Goal: Task Accomplishment & Management: Use online tool/utility

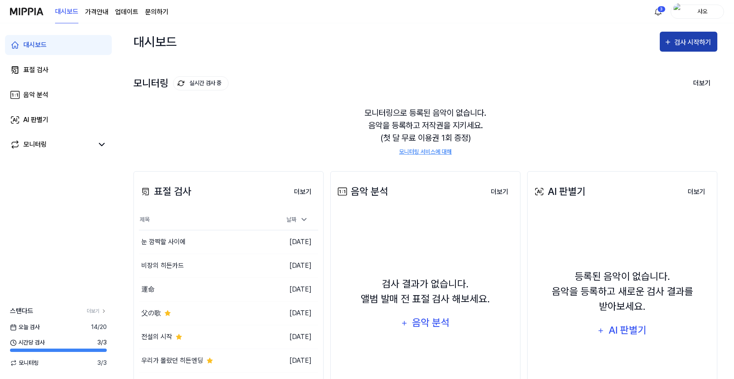
click at [705, 33] on button "검사 시작하기" at bounding box center [689, 42] width 58 height 20
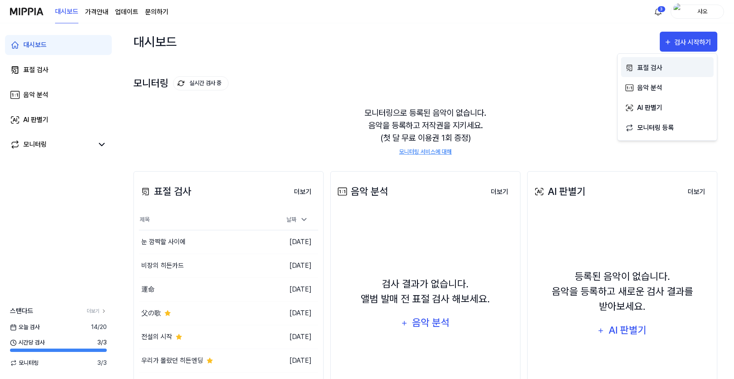
click at [665, 69] on div "표절 검사" at bounding box center [673, 68] width 73 height 11
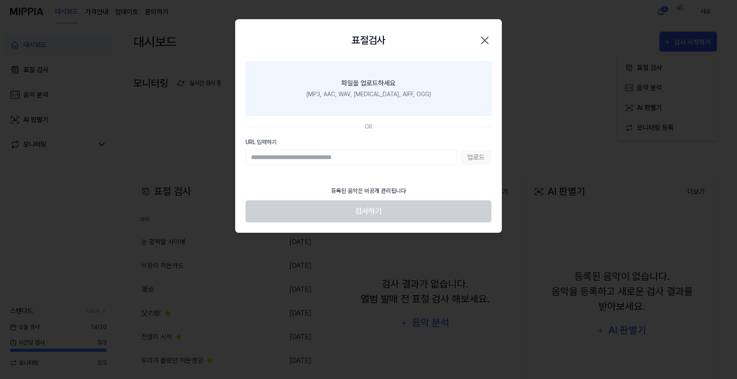
click at [355, 87] on div "파일을 업로드하세요" at bounding box center [368, 83] width 54 height 10
click at [0, 0] on input "파일을 업로드하세요 (MP3, AAC, WAV, [MEDICAL_DATA], AIFF, OGG)" at bounding box center [0, 0] width 0 height 0
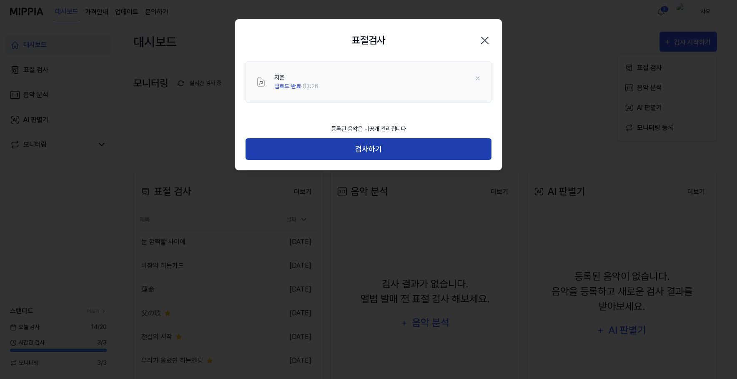
click at [419, 144] on button "검사하기" at bounding box center [369, 149] width 246 height 22
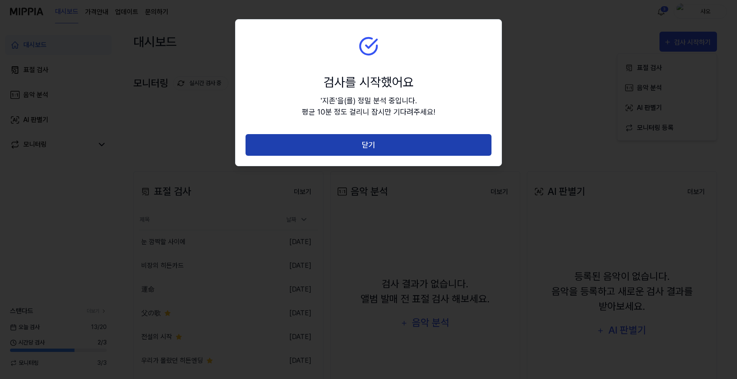
click at [421, 144] on button "닫기" at bounding box center [369, 145] width 246 height 22
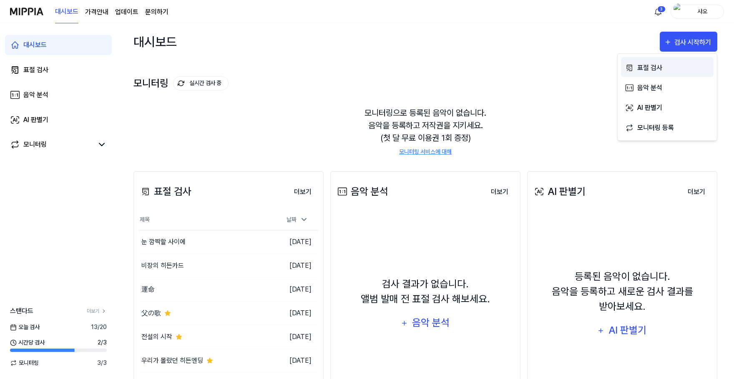
click at [665, 66] on div "표절 검사" at bounding box center [673, 68] width 73 height 11
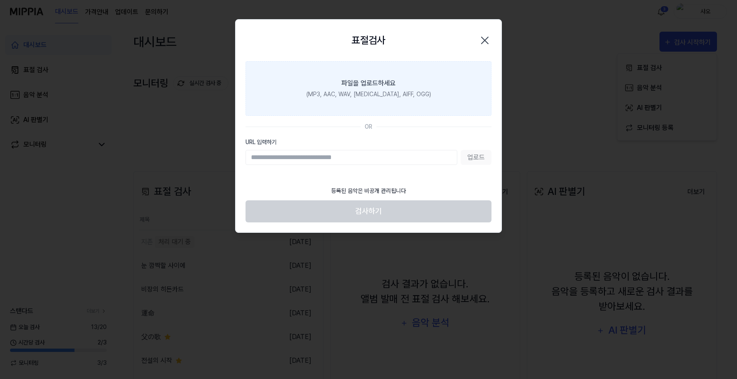
click at [355, 90] on div "(MP3, AAC, WAV, [MEDICAL_DATA], AIFF, OGG)" at bounding box center [368, 94] width 125 height 9
click at [0, 0] on input "파일을 업로드하세요 (MP3, AAC, WAV, [MEDICAL_DATA], AIFF, OGG)" at bounding box center [0, 0] width 0 height 0
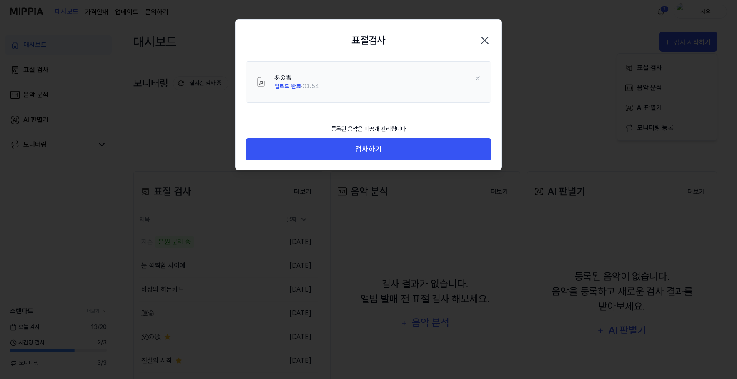
click at [381, 137] on div "등록된 음악은 비공개 관리됩니다" at bounding box center [368, 129] width 85 height 19
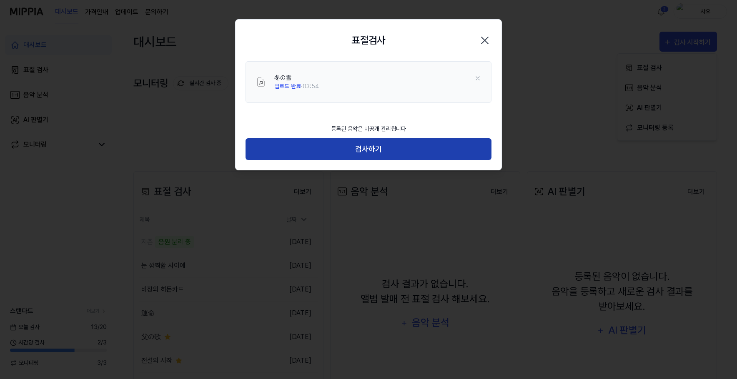
click at [379, 146] on button "검사하기" at bounding box center [369, 149] width 246 height 22
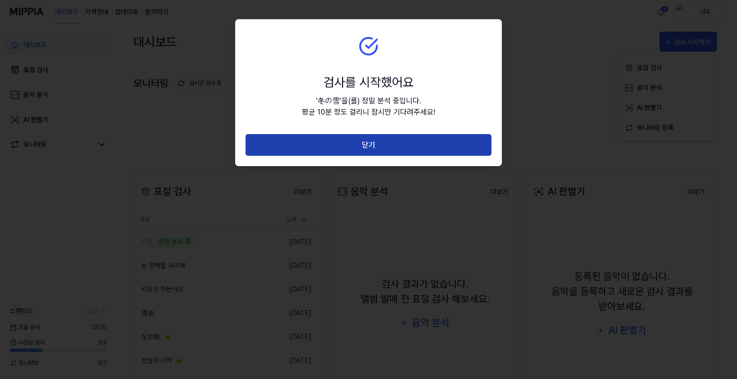
click at [388, 148] on button "닫기" at bounding box center [369, 145] width 246 height 22
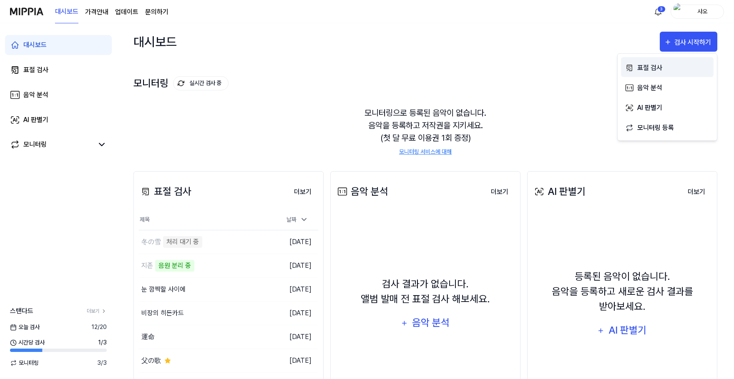
click at [659, 60] on button "표절 검사" at bounding box center [667, 67] width 93 height 20
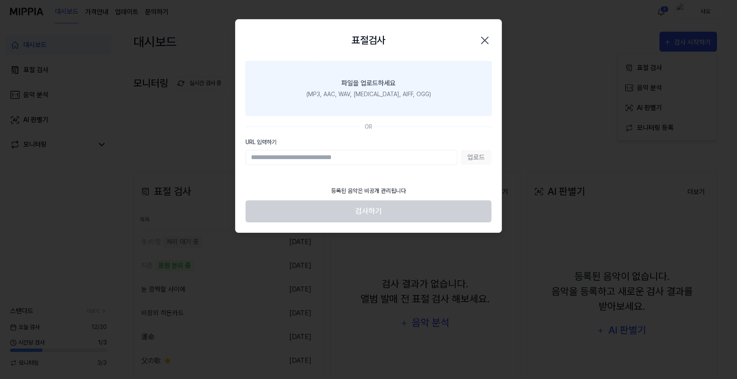
click at [357, 92] on div "(MP3, AAC, WAV, [MEDICAL_DATA], AIFF, OGG)" at bounding box center [368, 94] width 125 height 9
click at [0, 0] on input "파일을 업로드하세요 (MP3, AAC, WAV, [MEDICAL_DATA], AIFF, OGG)" at bounding box center [0, 0] width 0 height 0
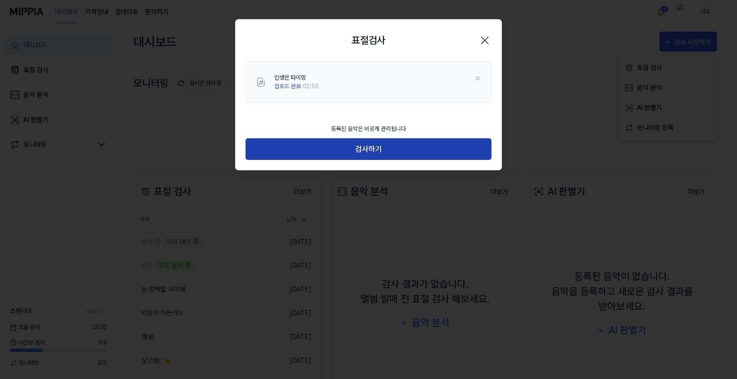
click at [401, 151] on button "검사하기" at bounding box center [369, 149] width 246 height 22
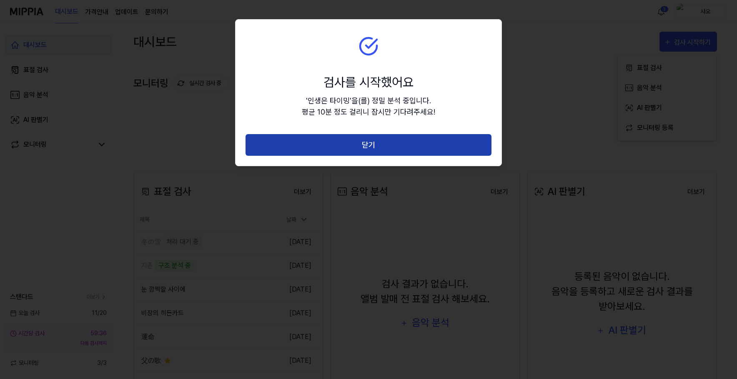
click at [407, 148] on button "닫기" at bounding box center [369, 145] width 246 height 22
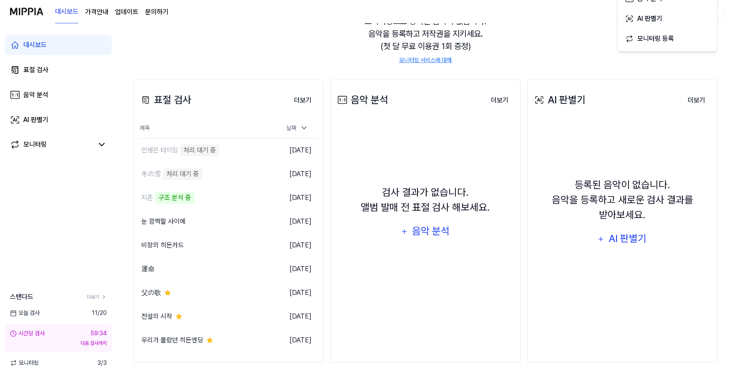
scroll to position [92, 0]
click at [419, 148] on div "검사 결과가 없습니다. 앨범 발매 전 표절 검사 해보세요. 음악 분석" at bounding box center [425, 213] width 179 height 176
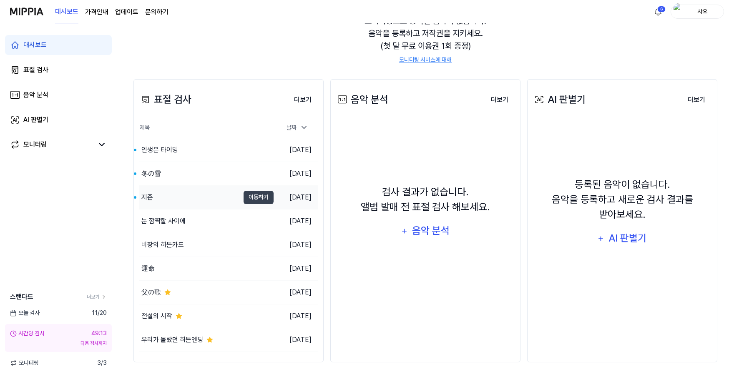
click at [218, 192] on div "지존" at bounding box center [189, 197] width 100 height 23
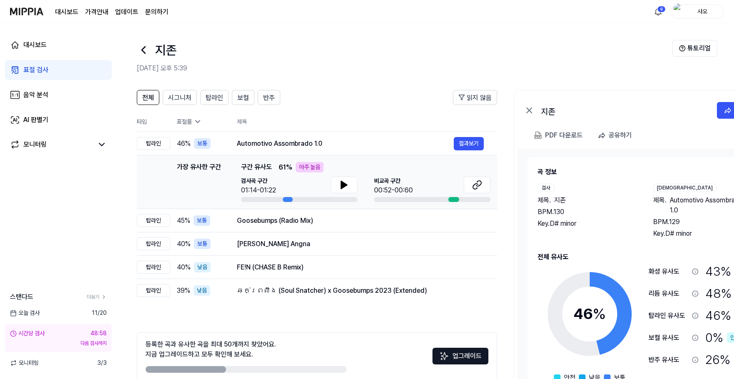
click at [512, 166] on div "전체 시그니처 탑라인 보컬 반주 읽지 않음 전체 시그니처 탑라인 보컬 반주 타입 표절률 제목 표절률 읽지 않음 탑라인 46 % 보통 Autom…" at bounding box center [453, 251] width 672 height 339
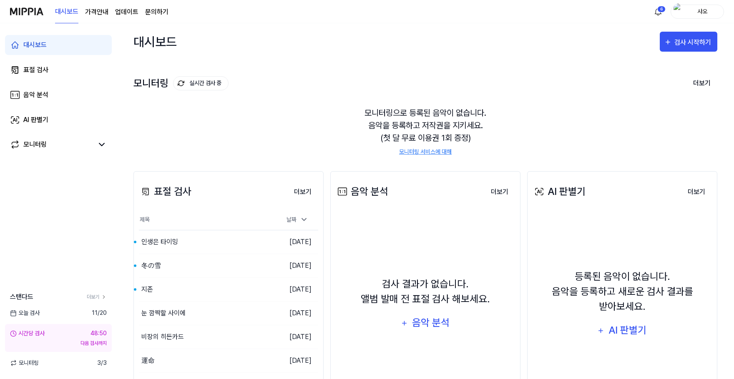
scroll to position [92, 0]
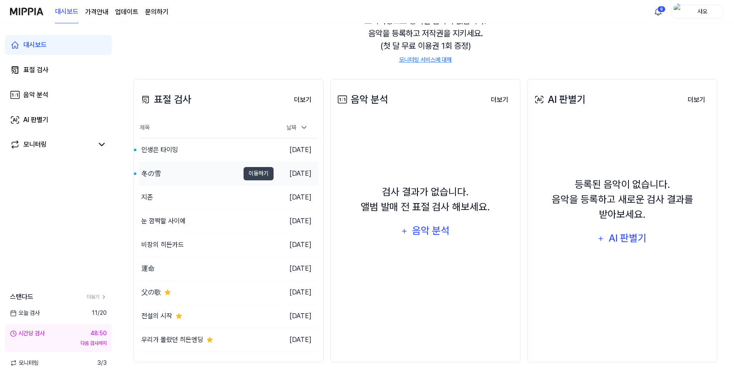
click at [201, 174] on div "冬の雪" at bounding box center [189, 173] width 100 height 23
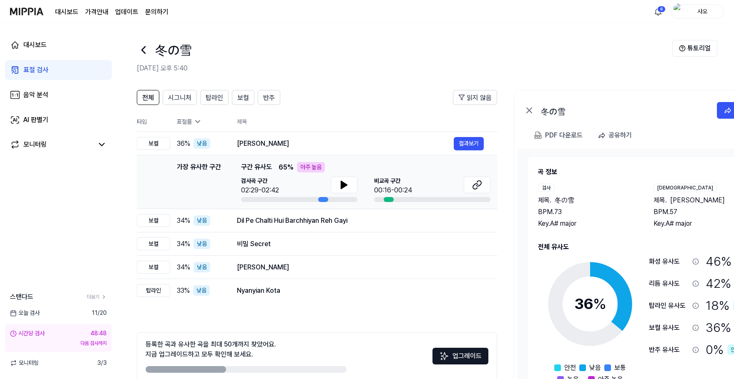
click at [467, 57] on div "冬の雪" at bounding box center [404, 50] width 535 height 20
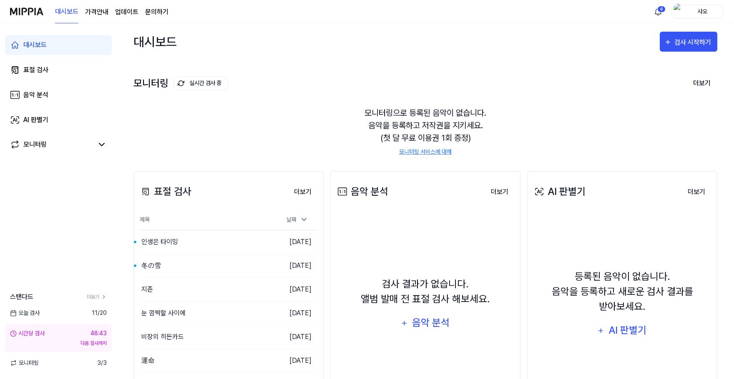
scroll to position [92, 0]
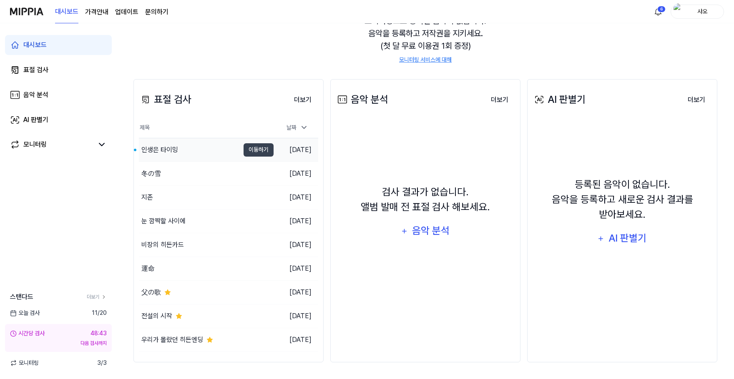
click at [210, 149] on div "인생은 타이밍" at bounding box center [189, 149] width 100 height 23
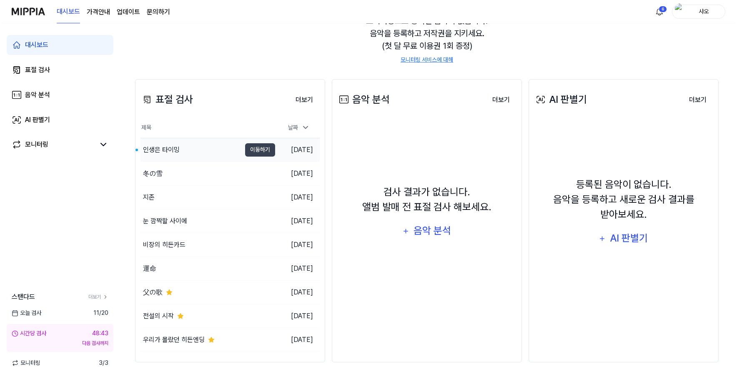
scroll to position [0, 0]
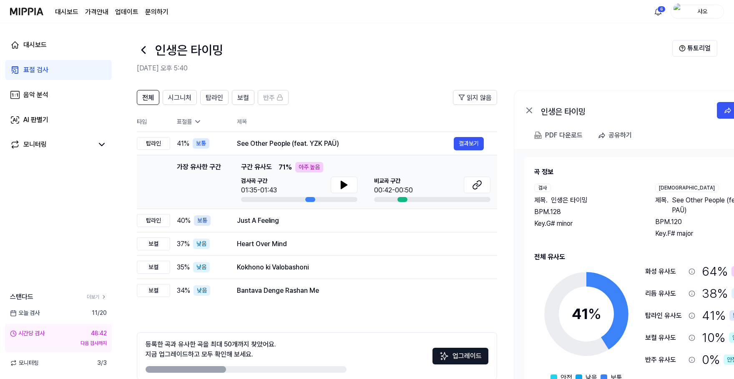
click at [517, 66] on h2 "[DATE] 오후 5:40" at bounding box center [404, 68] width 535 height 10
click at [431, 75] on header "인생은 타이밍 [DATE] 오후 5:40 튜토리얼" at bounding box center [425, 52] width 617 height 58
click at [350, 182] on button at bounding box center [344, 185] width 27 height 17
click at [477, 186] on icon at bounding box center [478, 183] width 5 height 5
click at [312, 63] on h2 "[DATE] 오후 5:40" at bounding box center [404, 68] width 535 height 10
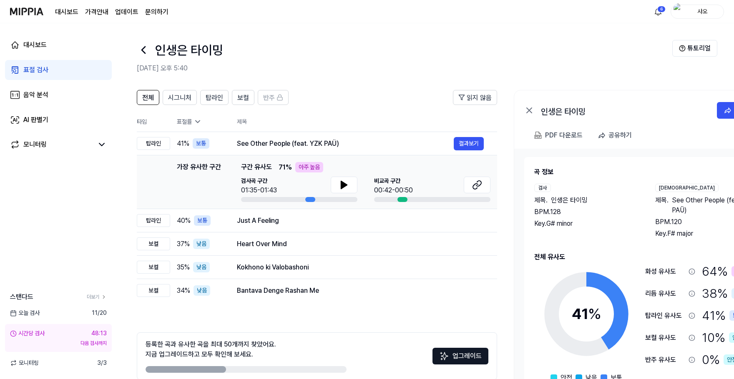
click at [141, 48] on icon at bounding box center [143, 49] width 13 height 13
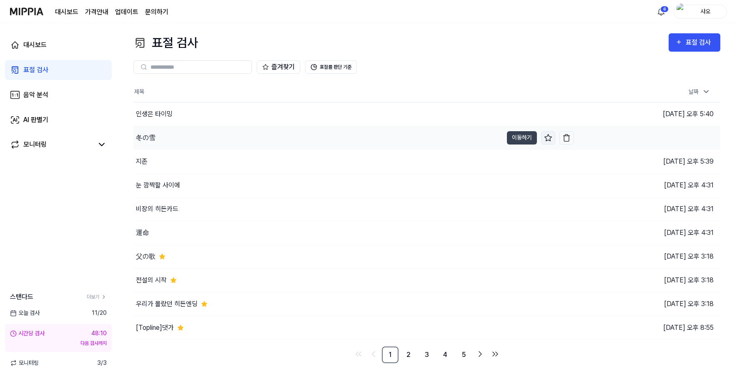
click at [544, 139] on icon at bounding box center [548, 138] width 8 height 8
click at [549, 163] on icon at bounding box center [548, 162] width 8 height 8
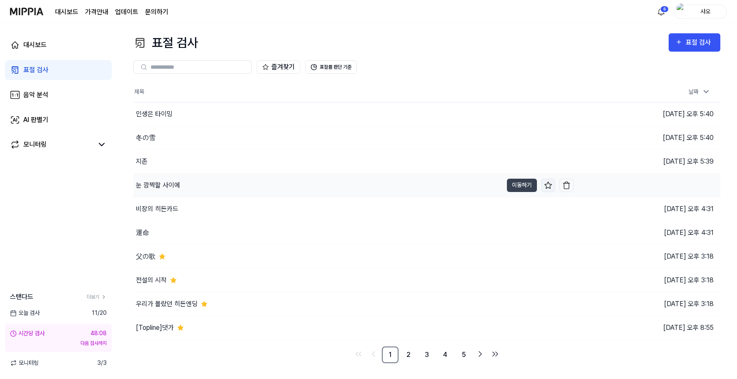
click at [546, 188] on icon at bounding box center [548, 185] width 8 height 8
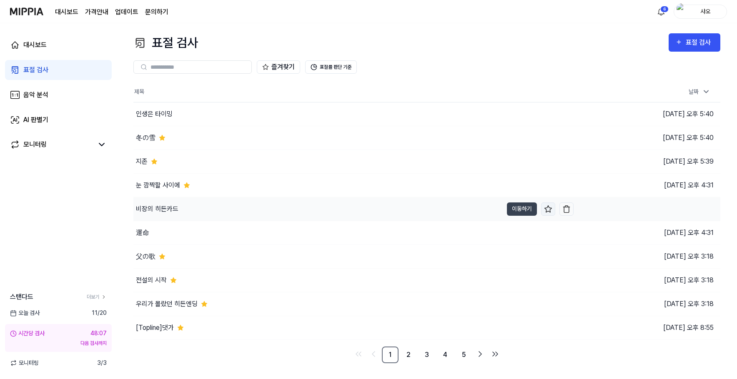
click at [547, 207] on icon at bounding box center [548, 209] width 8 height 8
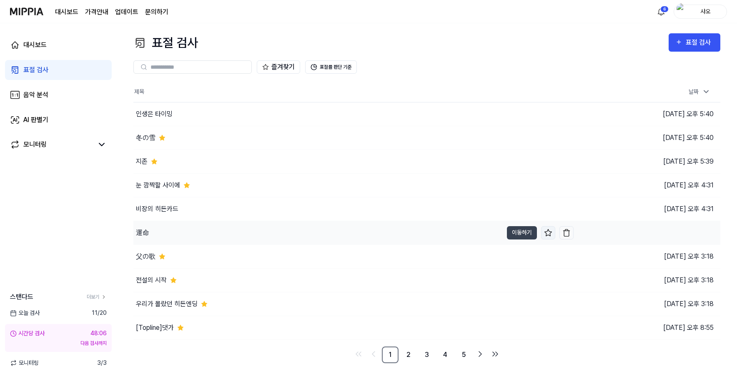
click at [548, 231] on icon at bounding box center [548, 233] width 8 height 8
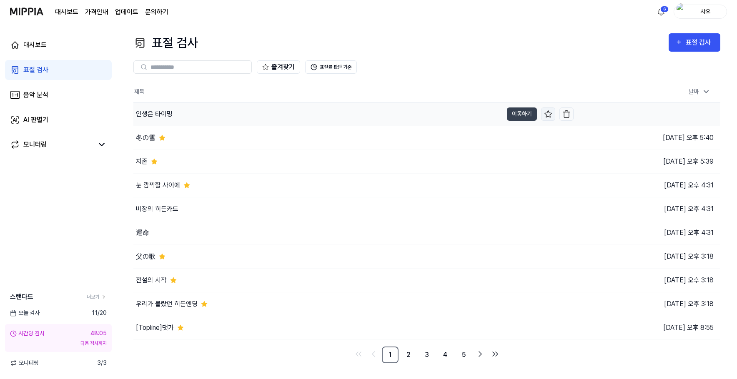
click at [552, 114] on icon at bounding box center [548, 114] width 8 height 8
click at [270, 34] on div "표절 검사 표절 검사" at bounding box center [426, 42] width 587 height 19
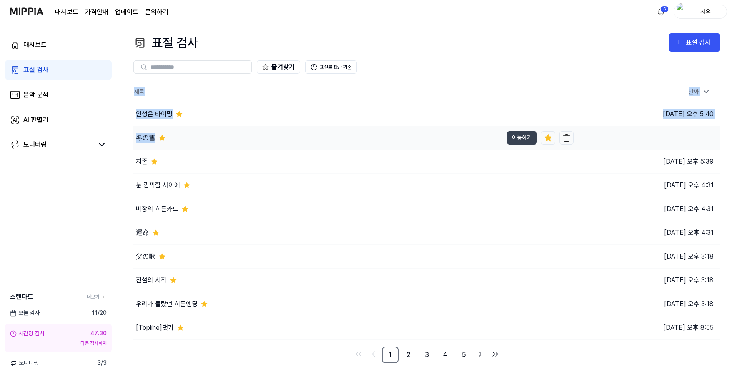
drag, startPoint x: 132, startPoint y: 138, endPoint x: 153, endPoint y: 138, distance: 21.3
click at [153, 138] on div "표절 검사 표절 검사 표절 검사 음악 분석 AI 판별기 즐겨찾기 표절률 판단 기준 제목 날짜 인생은 타이밍 이동하기 [DATE] 오후 5:40…" at bounding box center [427, 201] width 620 height 356
copy table "제목 날짜 인생은 타이밍 이동하기 [DATE] 오후 5:40 冬の雪"
